Goal: Task Accomplishment & Management: Manage account settings

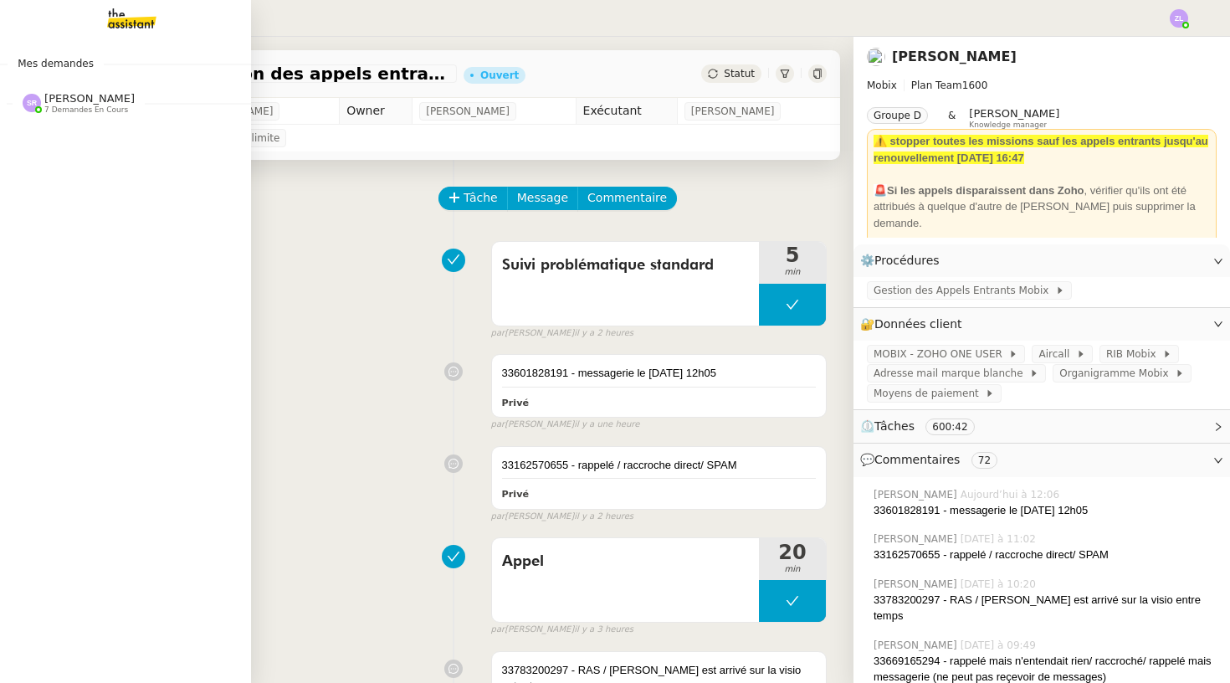
click at [110, 98] on span "[PERSON_NAME]" at bounding box center [89, 98] width 90 height 13
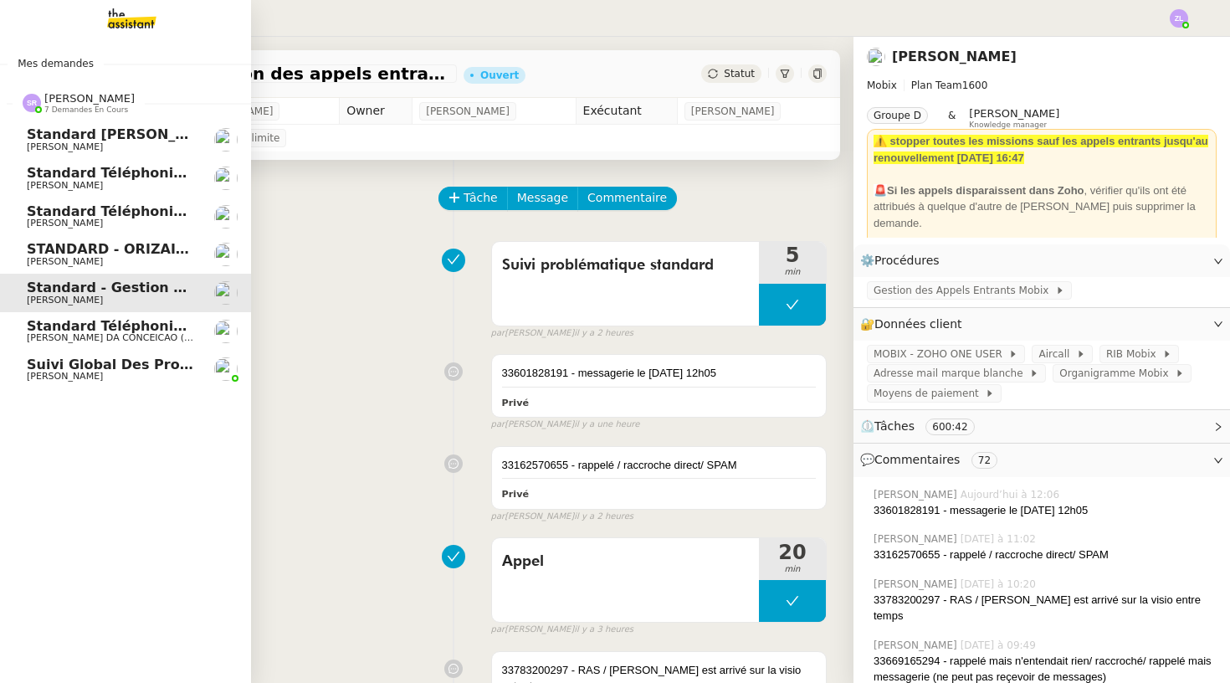
click at [161, 215] on span "Standard téléphonique - septembre 2025" at bounding box center [184, 211] width 315 height 16
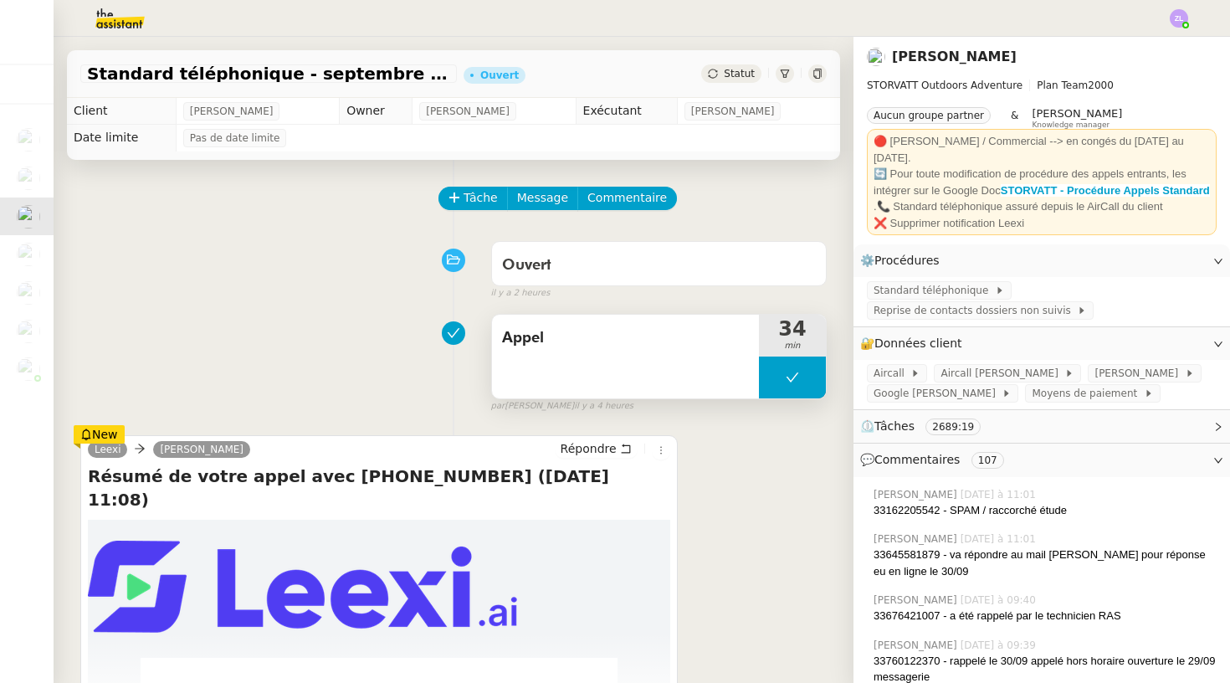
click at [780, 397] on button at bounding box center [792, 377] width 67 height 42
click at [780, 397] on div at bounding box center [775, 377] width 33 height 42
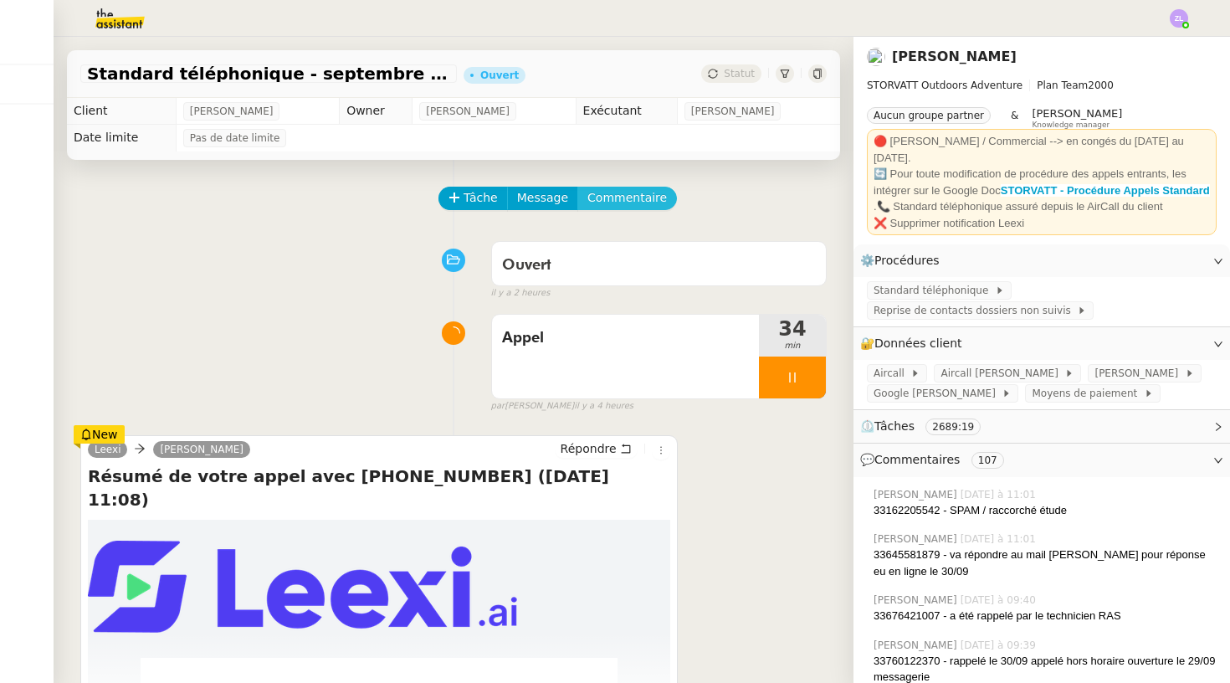
click at [621, 199] on span "Commentaire" at bounding box center [626, 197] width 79 height 19
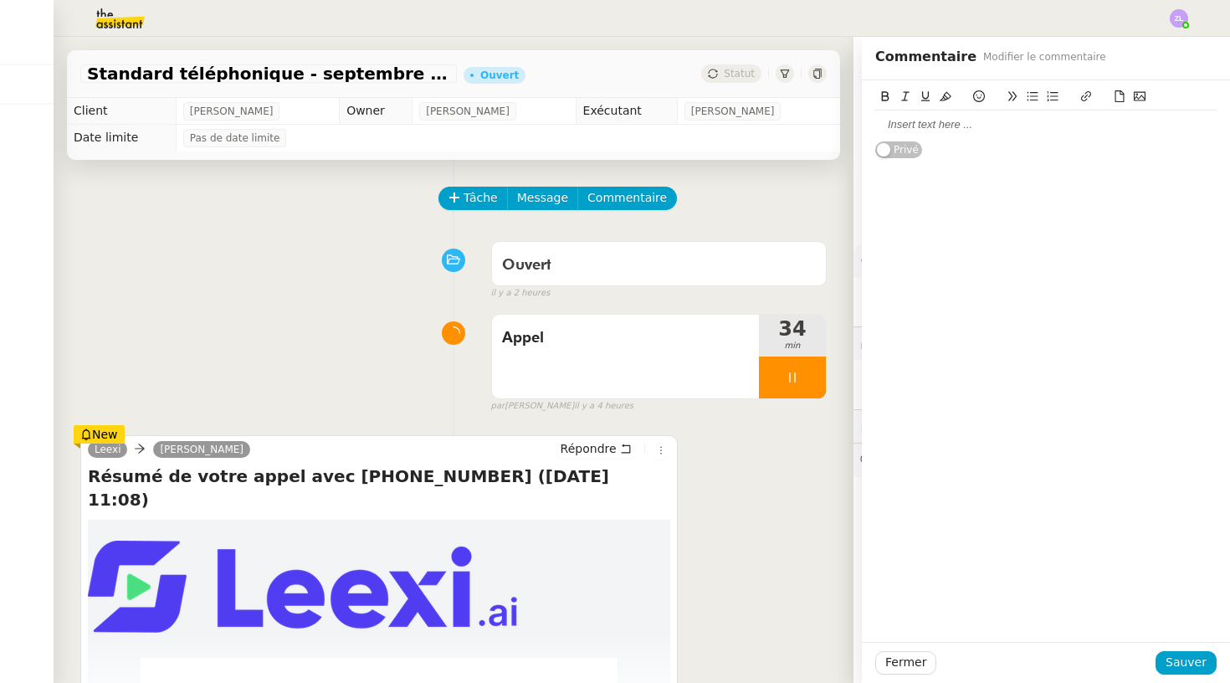
scroll to position [32, 0]
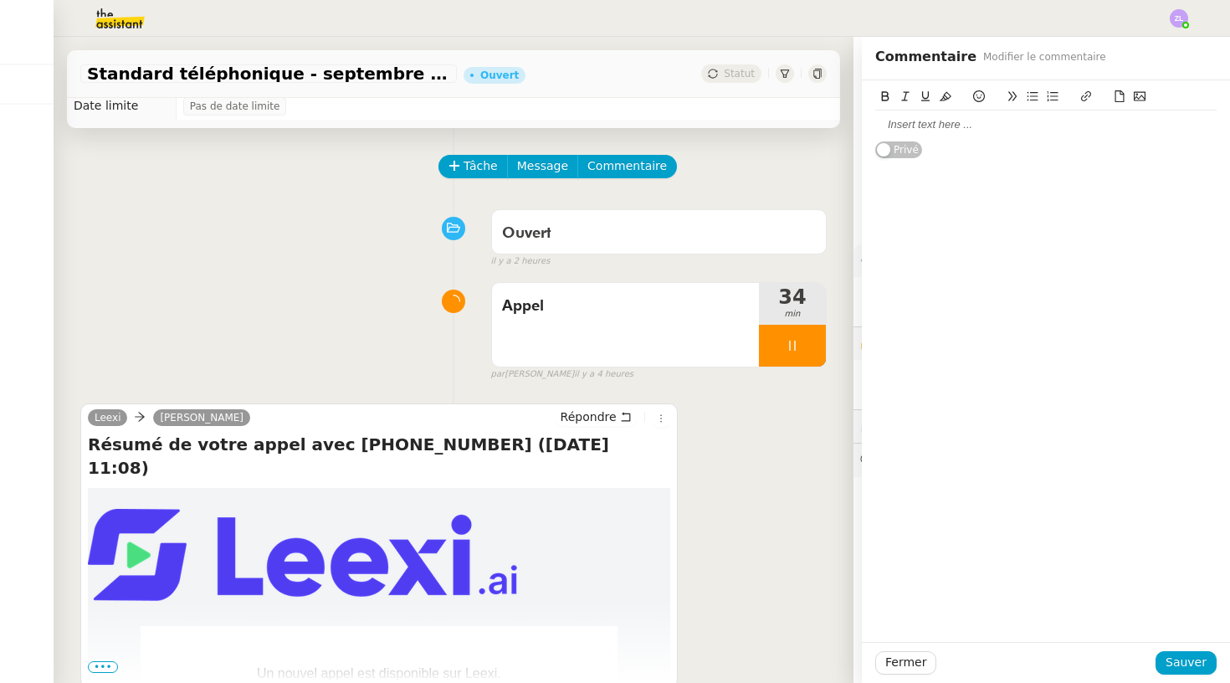
click at [897, 131] on div at bounding box center [1045, 124] width 341 height 15
click at [1180, 674] on div "Fermer Sauver" at bounding box center [1046, 662] width 368 height 41
click at [1184, 661] on span "Sauver" at bounding box center [1185, 662] width 41 height 19
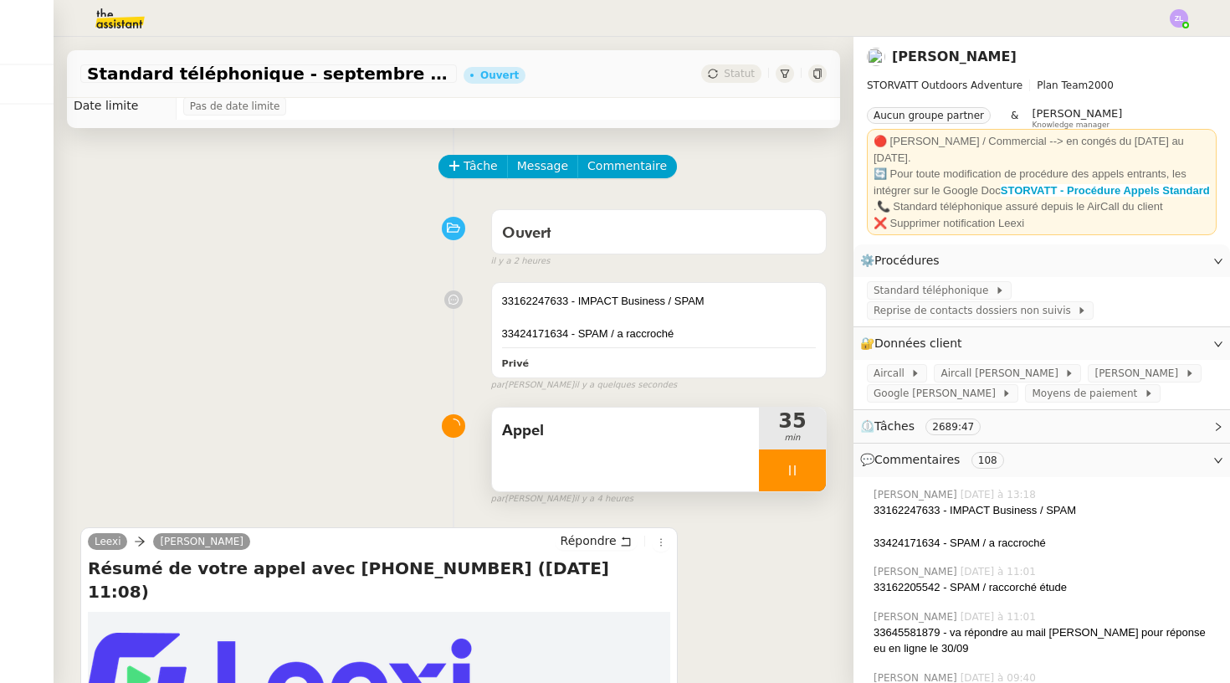
click at [771, 472] on div at bounding box center [792, 470] width 67 height 42
click at [815, 460] on button at bounding box center [808, 470] width 33 height 42
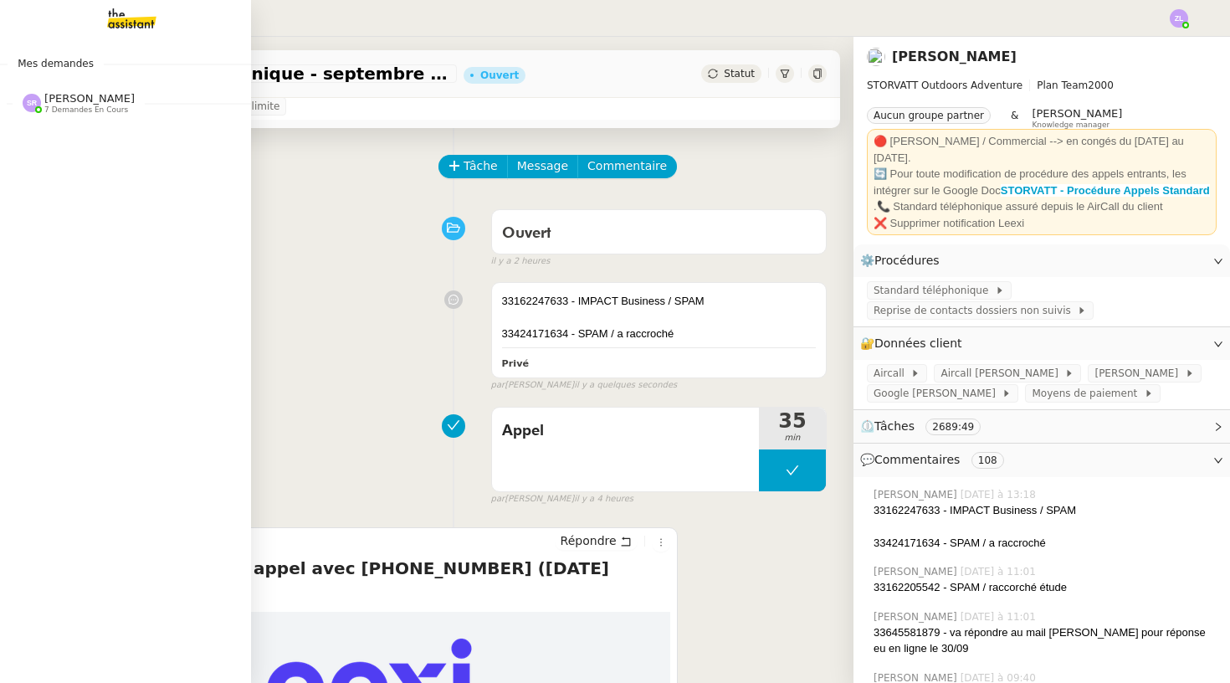
click at [29, 95] on img at bounding box center [32, 103] width 18 height 18
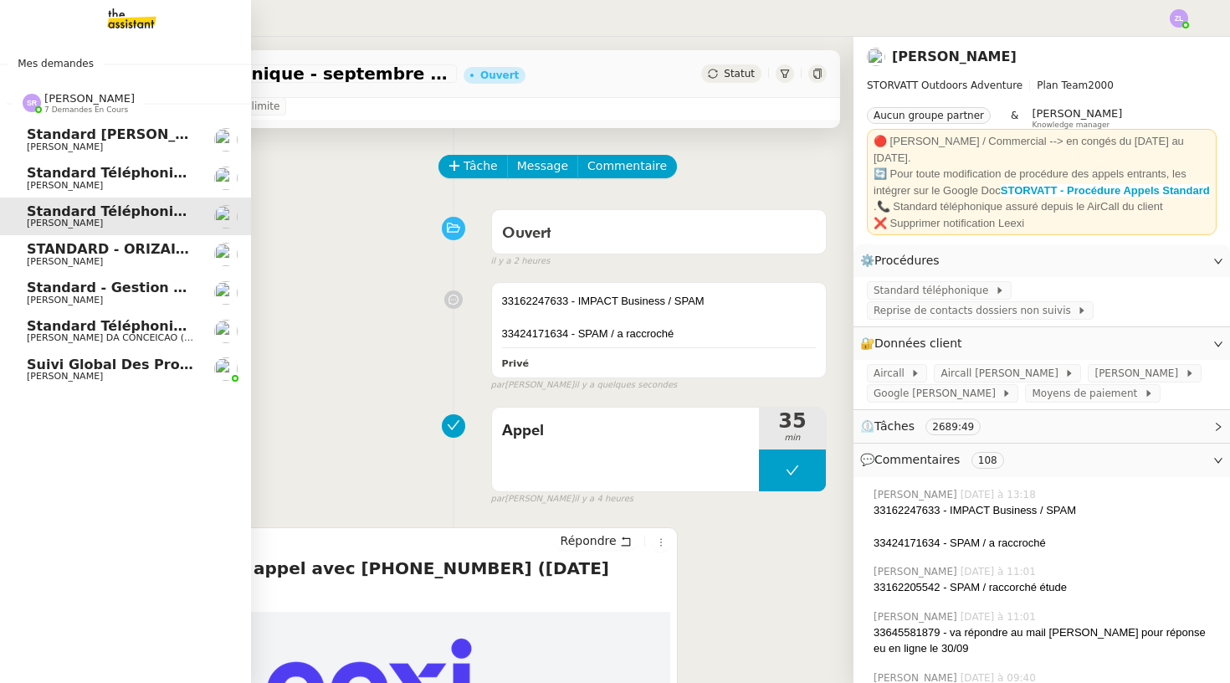
click at [131, 284] on span "Standard - Gestion des appels entrants - septembre 2025" at bounding box center [247, 287] width 440 height 16
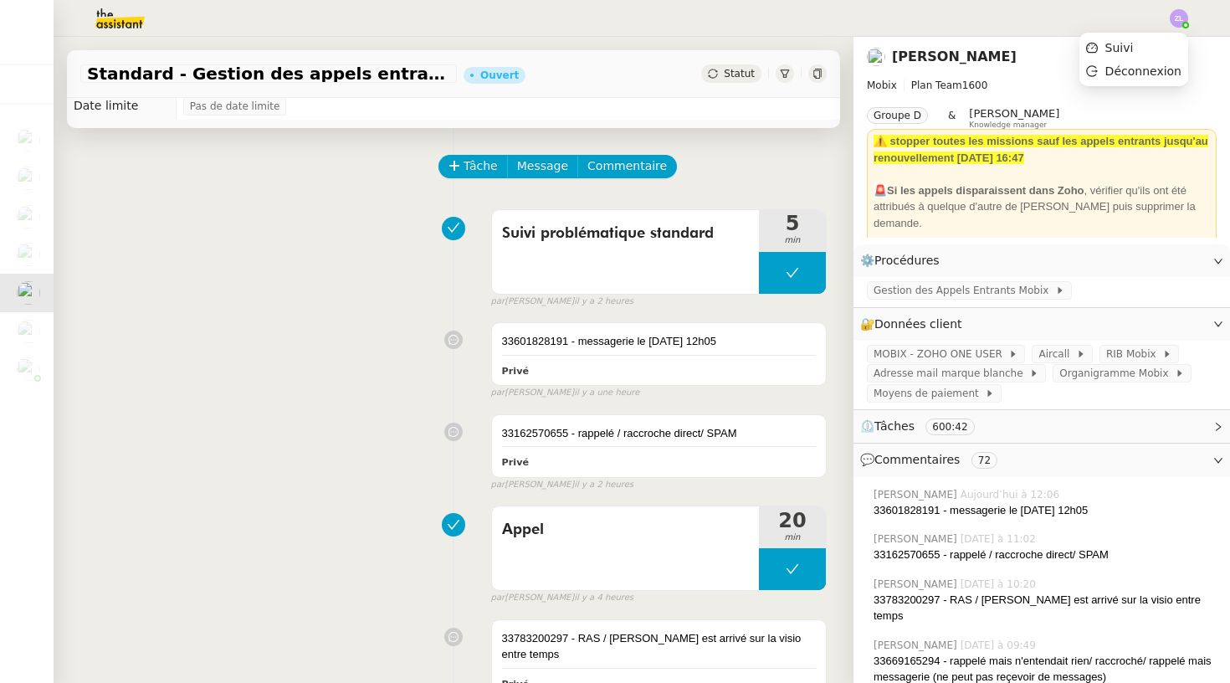
click at [1175, 13] on img at bounding box center [1179, 18] width 18 height 18
click at [1165, 40] on li "Suivi" at bounding box center [1133, 47] width 109 height 23
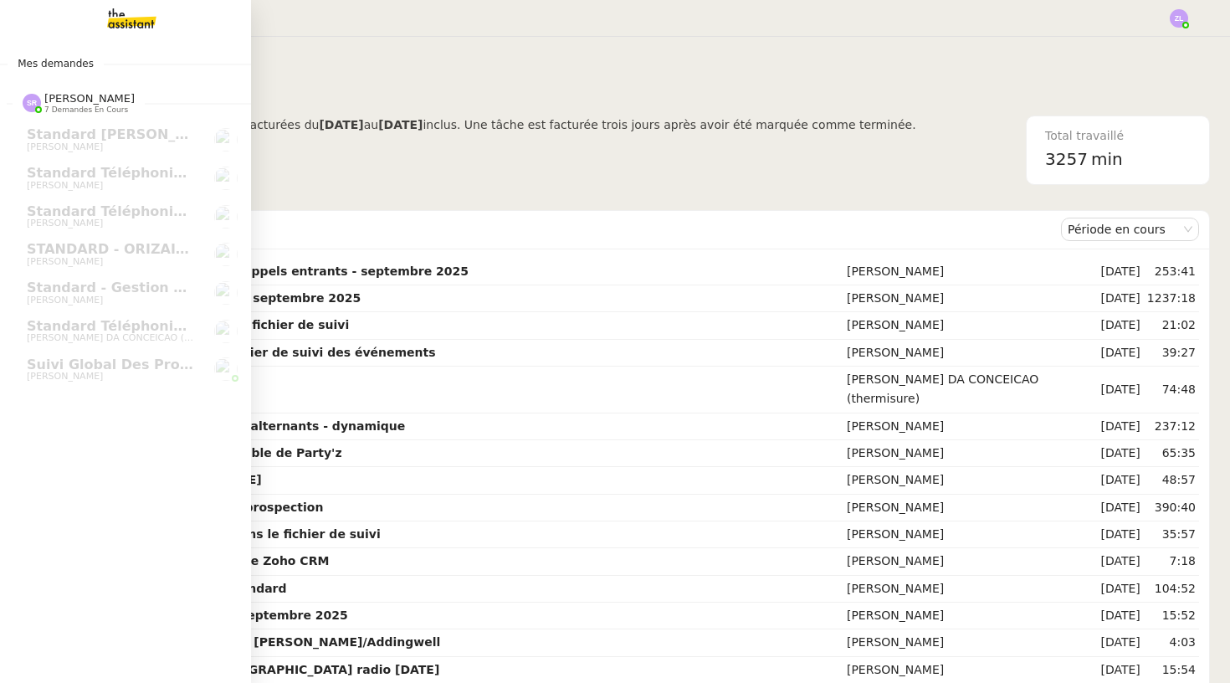
click at [119, 18] on img at bounding box center [119, 18] width 130 height 37
